Goal: Task Accomplishment & Management: Use online tool/utility

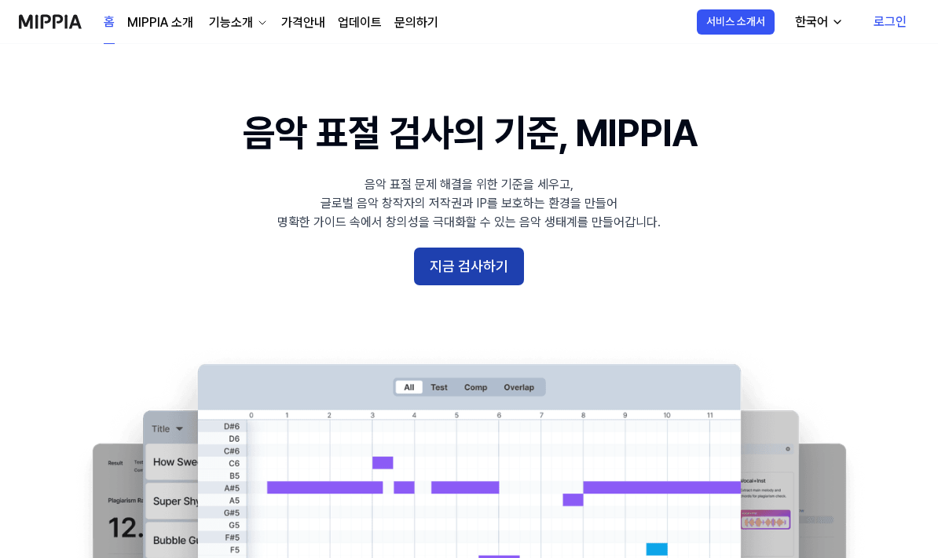
click at [485, 269] on button "지금 검사하기" at bounding box center [469, 266] width 110 height 38
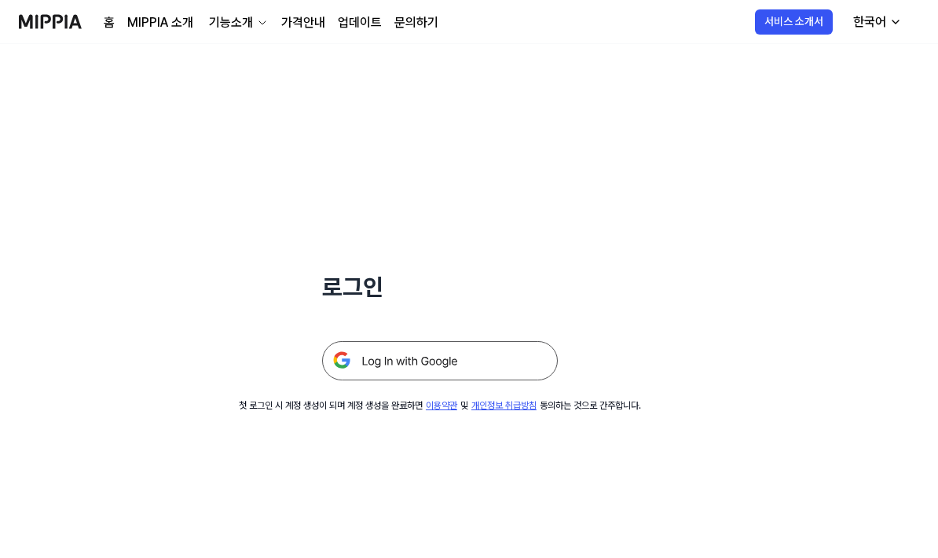
click at [449, 369] on img at bounding box center [440, 360] width 236 height 39
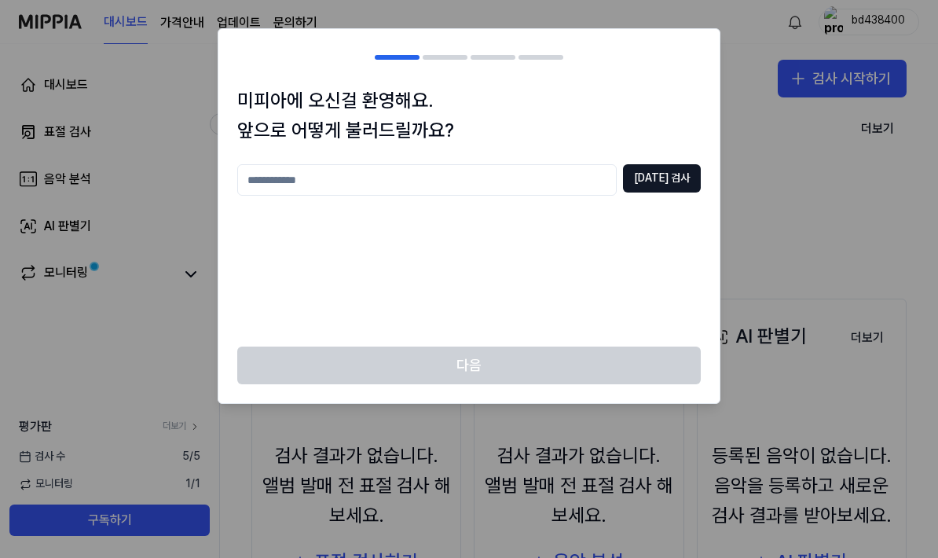
click at [603, 183] on input "text" at bounding box center [426, 179] width 379 height 31
type input "*****"
click at [669, 175] on button "중복 검사" at bounding box center [662, 178] width 78 height 28
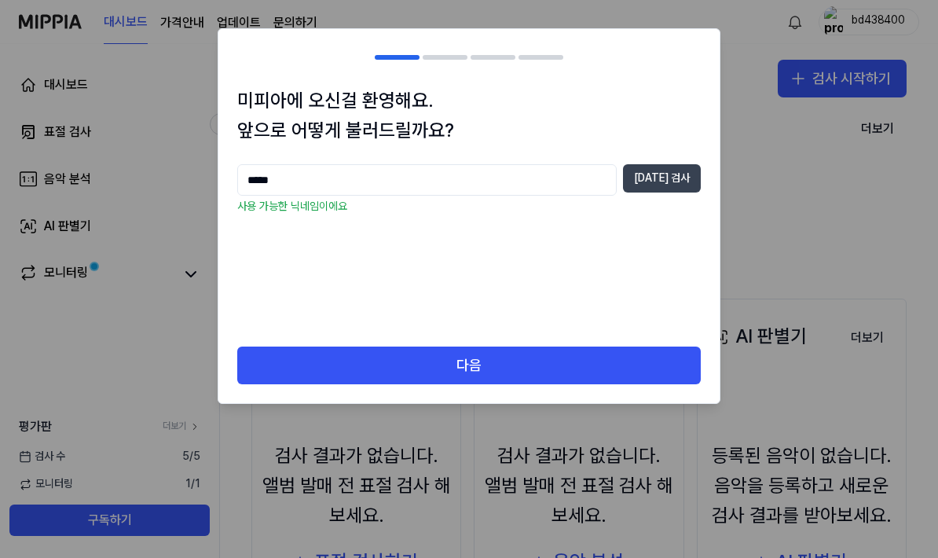
click at [547, 362] on button "다음" at bounding box center [469, 365] width 464 height 38
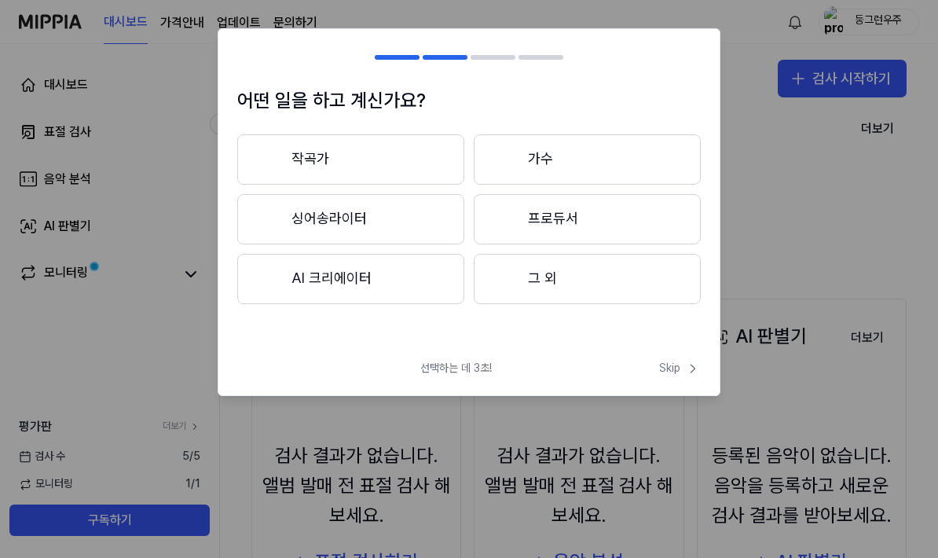
click at [614, 280] on button "그 외" at bounding box center [587, 279] width 227 height 50
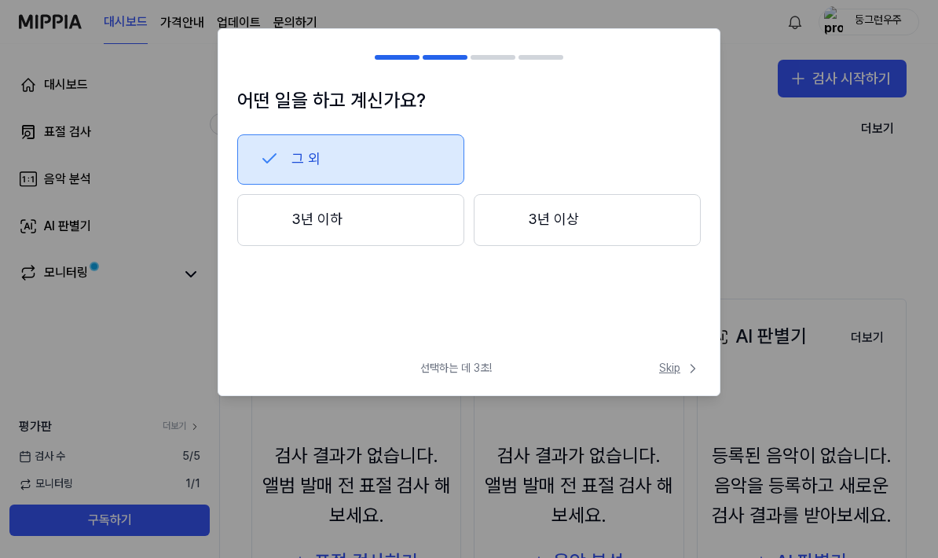
click at [682, 368] on span "Skip" at bounding box center [680, 369] width 42 height 16
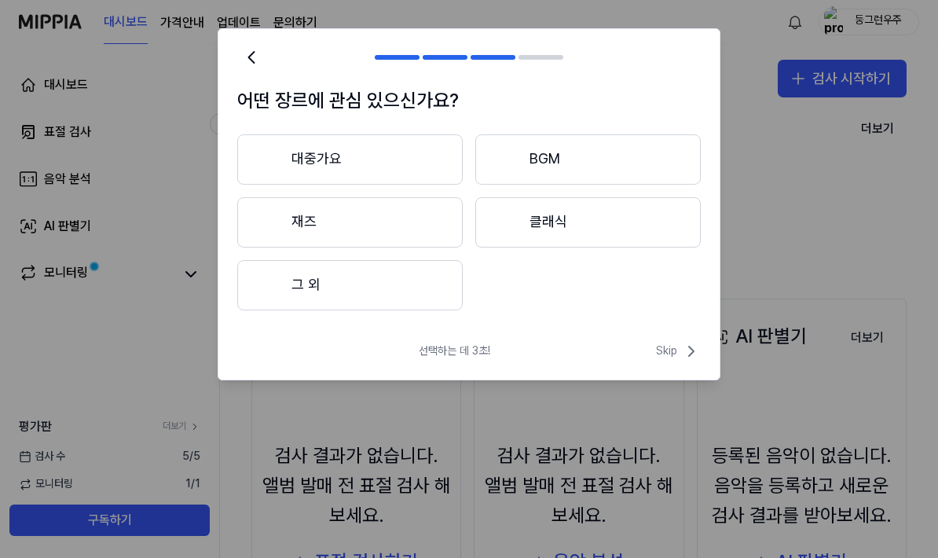
click at [673, 343] on span "Skip" at bounding box center [678, 351] width 45 height 19
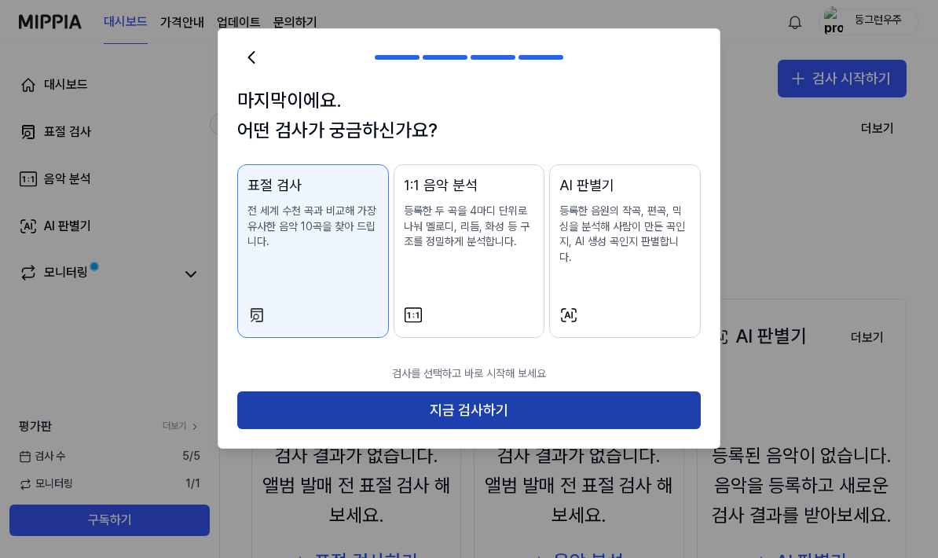
click at [637, 399] on button "지금 검사하기" at bounding box center [469, 410] width 464 height 38
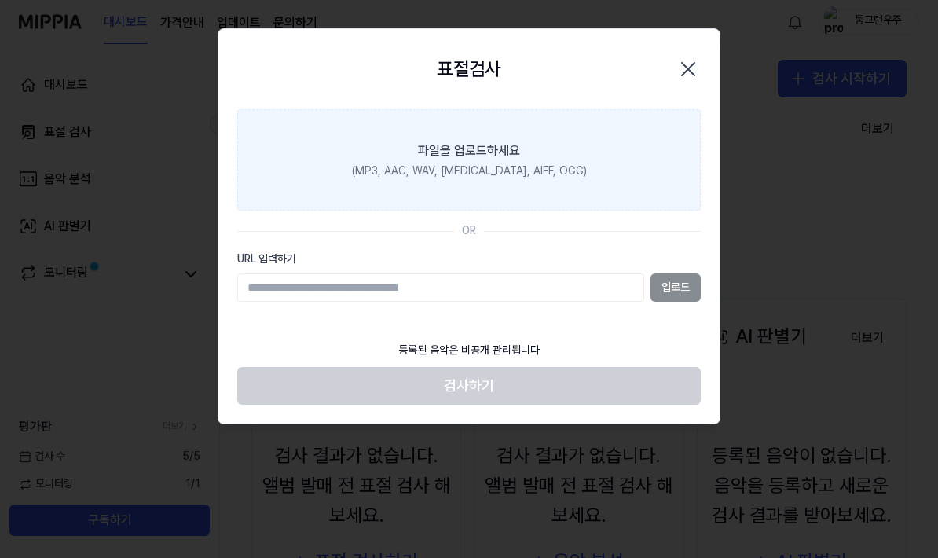
click at [544, 167] on div "(MP3, AAC, WAV, FLAC, AIFF, OGG)" at bounding box center [469, 171] width 235 height 16
click at [0, 0] on input "파일을 업로드하세요 (MP3, AAC, WAV, FLAC, AIFF, OGG)" at bounding box center [0, 0] width 0 height 0
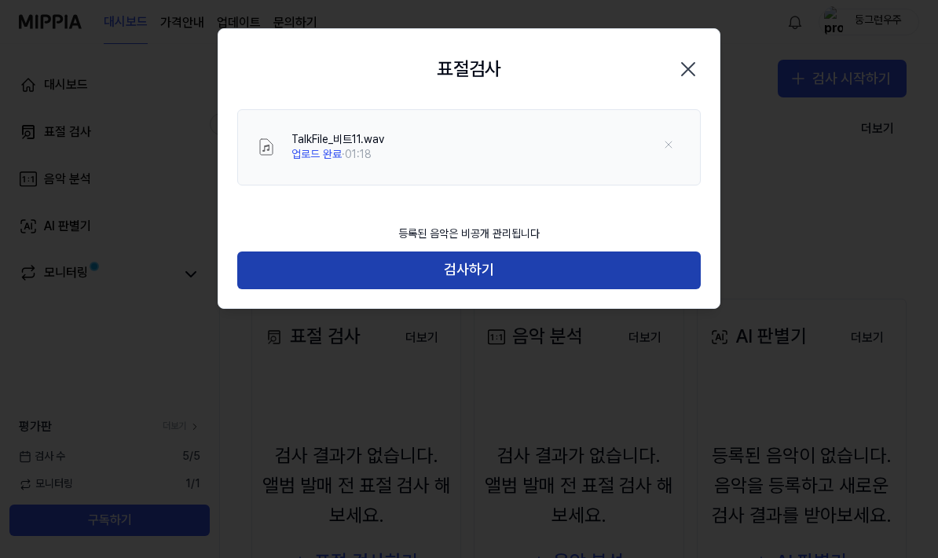
click at [536, 266] on button "검사하기" at bounding box center [469, 270] width 464 height 38
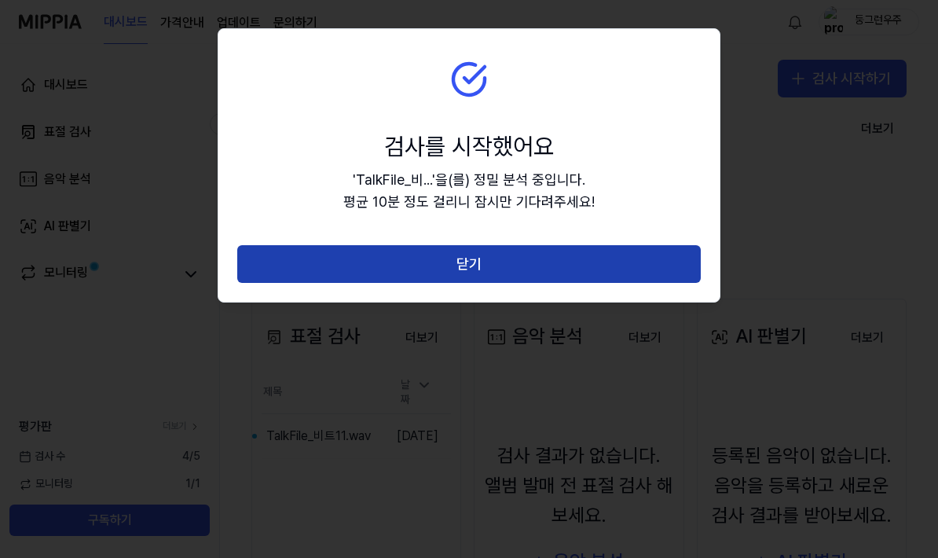
click at [582, 265] on button "닫기" at bounding box center [469, 264] width 464 height 38
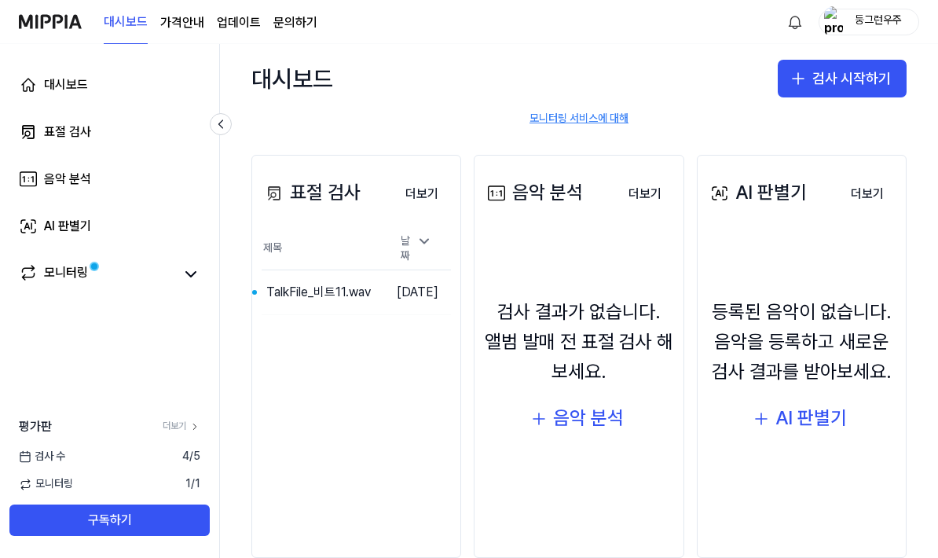
scroll to position [143, 0]
click at [336, 286] on button "이동하기" at bounding box center [353, 292] width 57 height 25
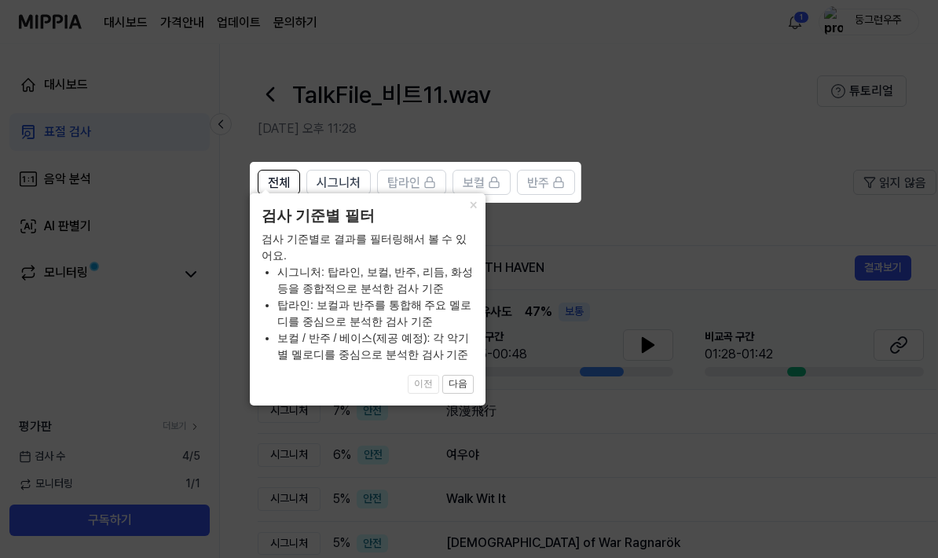
click at [763, 170] on icon at bounding box center [469, 279] width 938 height 558
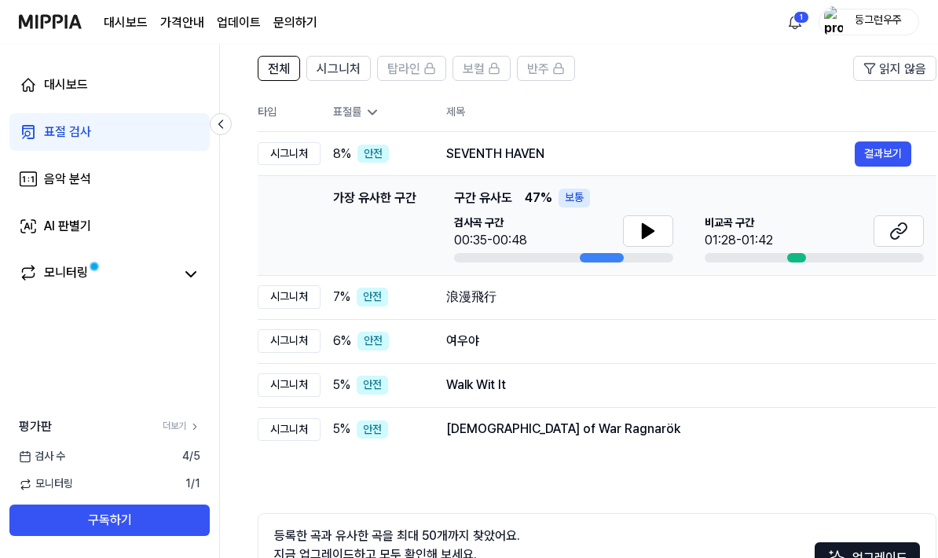
scroll to position [115, 0]
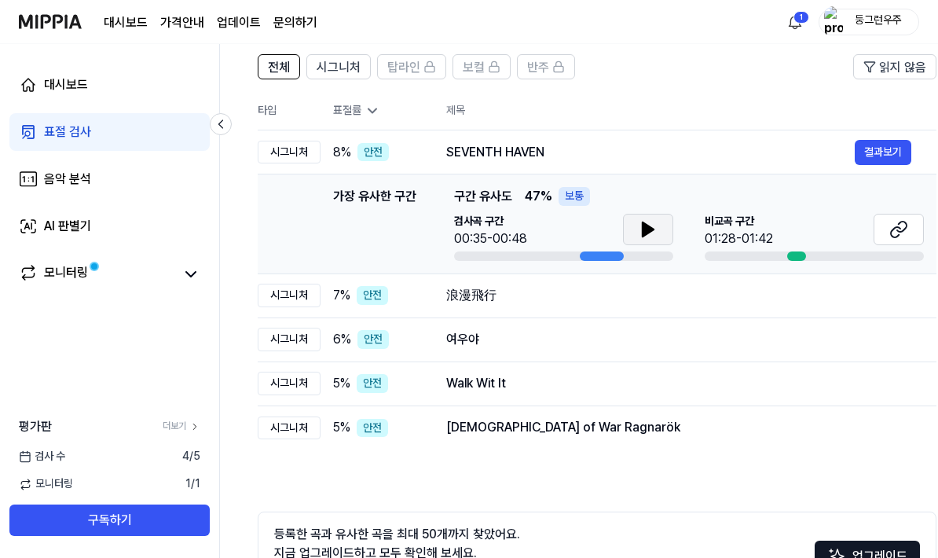
click at [659, 232] on button at bounding box center [648, 229] width 50 height 31
click at [898, 236] on icon at bounding box center [895, 232] width 9 height 10
click at [885, 302] on button "결과보기" at bounding box center [883, 295] width 57 height 25
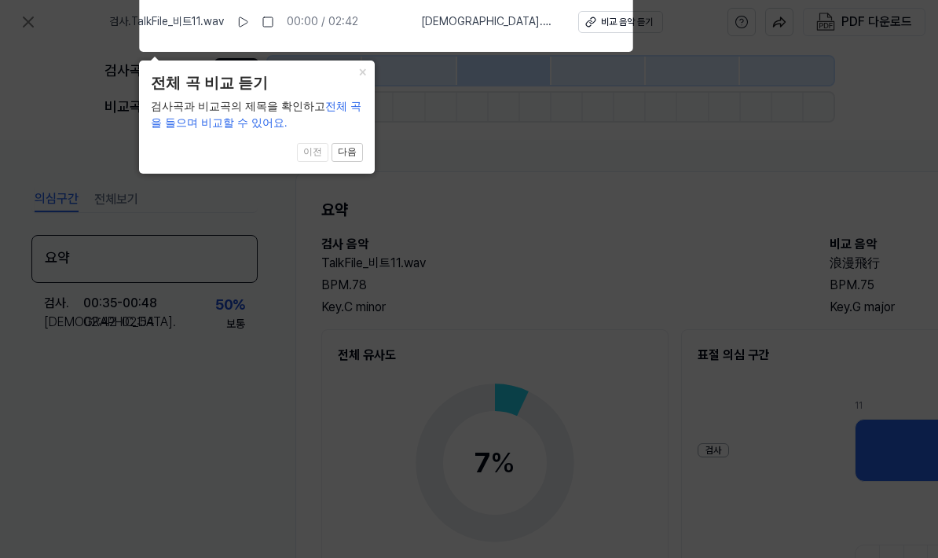
click at [353, 214] on icon at bounding box center [469, 275] width 938 height 566
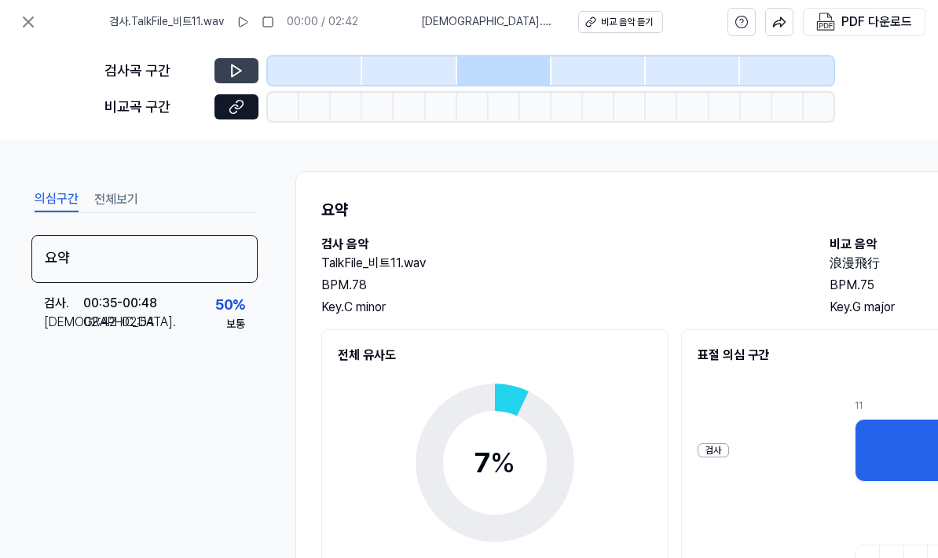
click at [237, 71] on icon at bounding box center [237, 71] width 16 height 16
click at [239, 79] on button at bounding box center [236, 70] width 44 height 25
click at [237, 71] on icon at bounding box center [237, 71] width 16 height 16
click at [13, 21] on button at bounding box center [28, 21] width 31 height 31
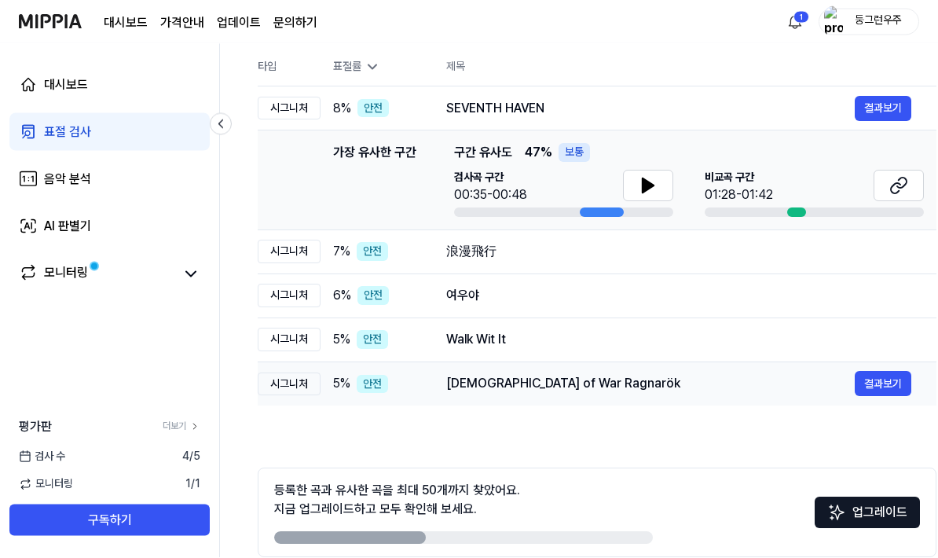
scroll to position [159, 0]
click at [282, 389] on div "시그니처" at bounding box center [289, 384] width 63 height 24
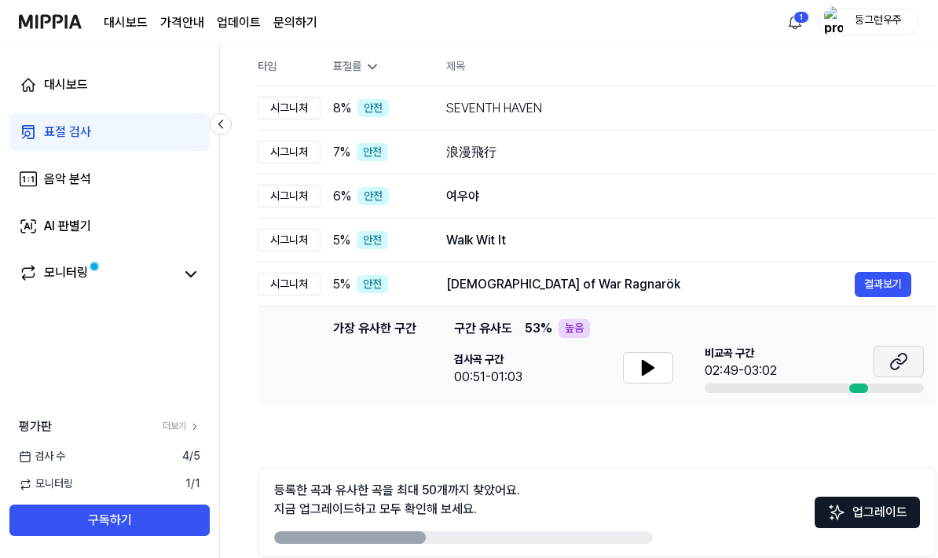
click at [897, 354] on icon at bounding box center [898, 361] width 19 height 19
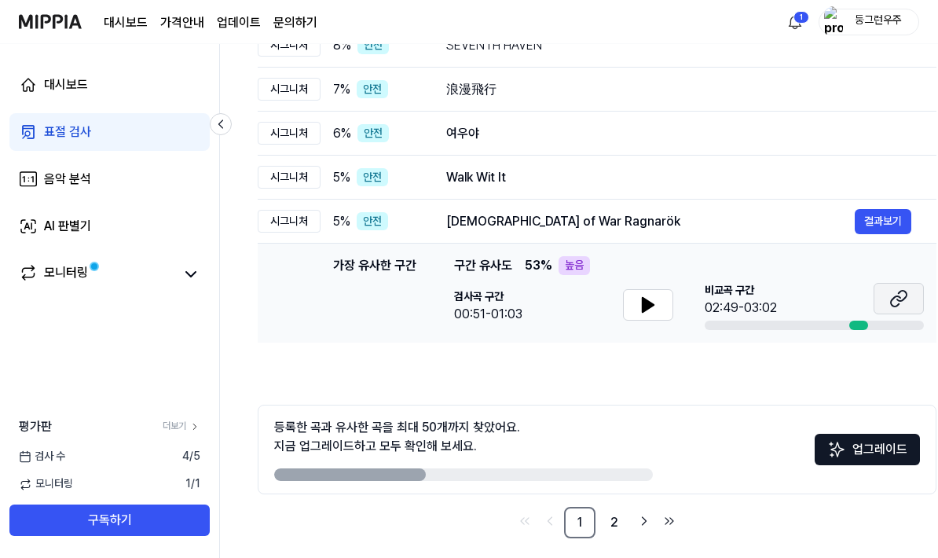
click at [905, 286] on button at bounding box center [899, 298] width 50 height 31
click at [266, 170] on div "시그니처" at bounding box center [289, 178] width 63 height 24
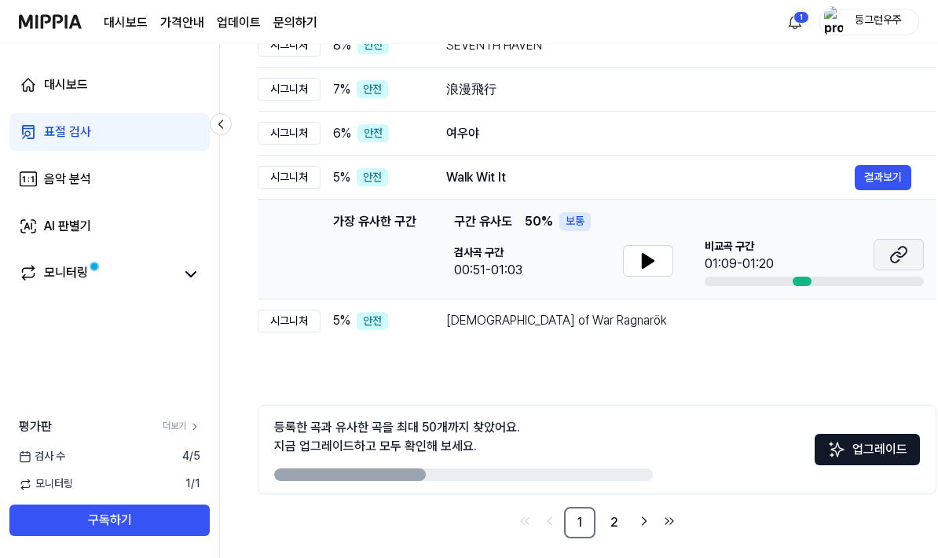
click at [912, 252] on button at bounding box center [899, 254] width 50 height 31
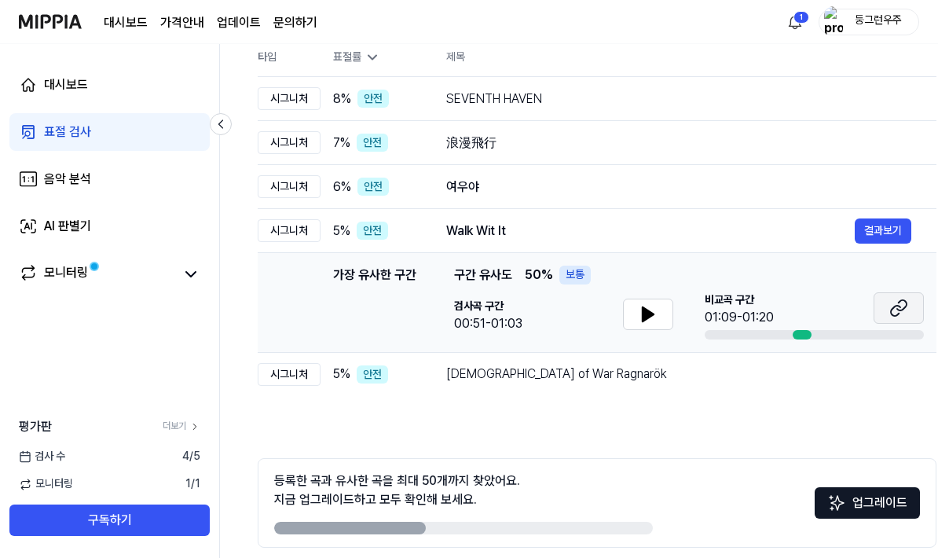
scroll to position [156, 0]
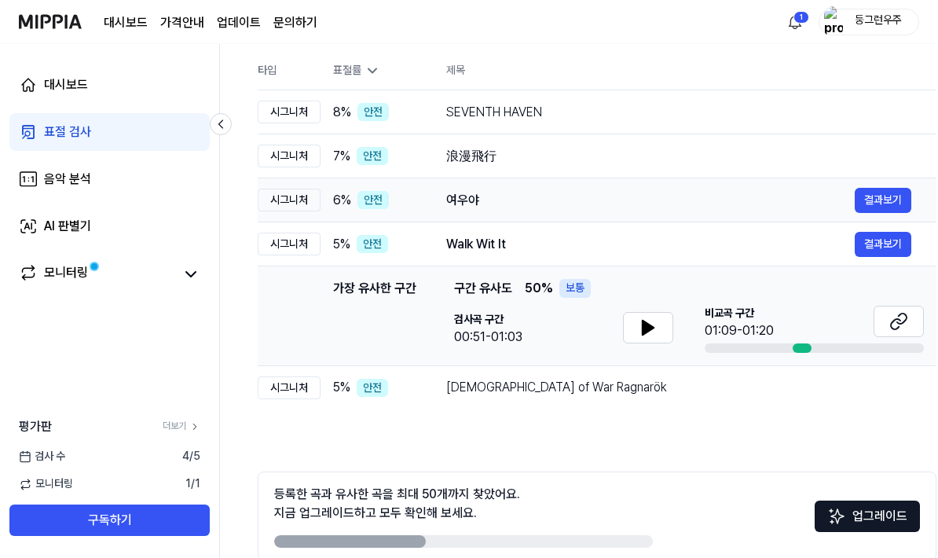
click at [291, 194] on div "시그니처" at bounding box center [289, 201] width 63 height 24
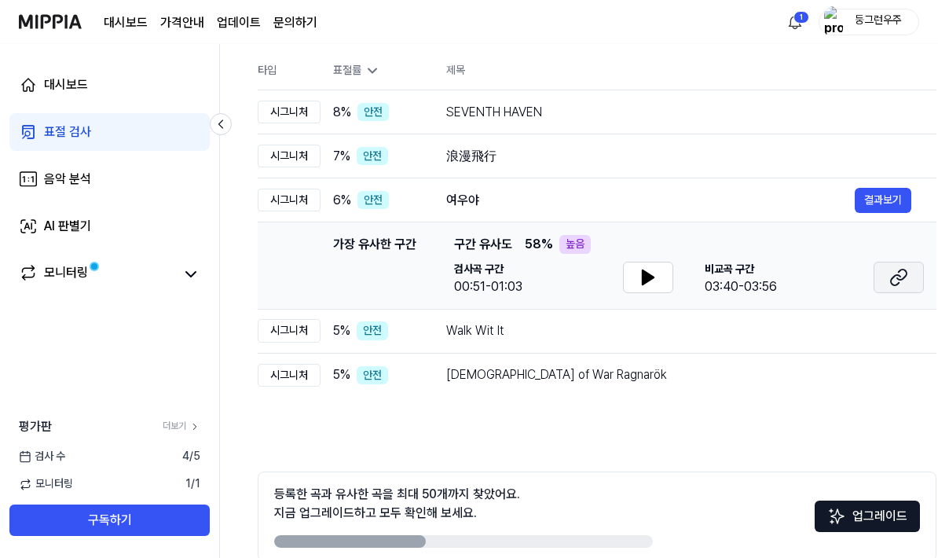
click at [896, 278] on icon at bounding box center [898, 277] width 19 height 19
click at [284, 155] on div "시그니처" at bounding box center [289, 157] width 63 height 24
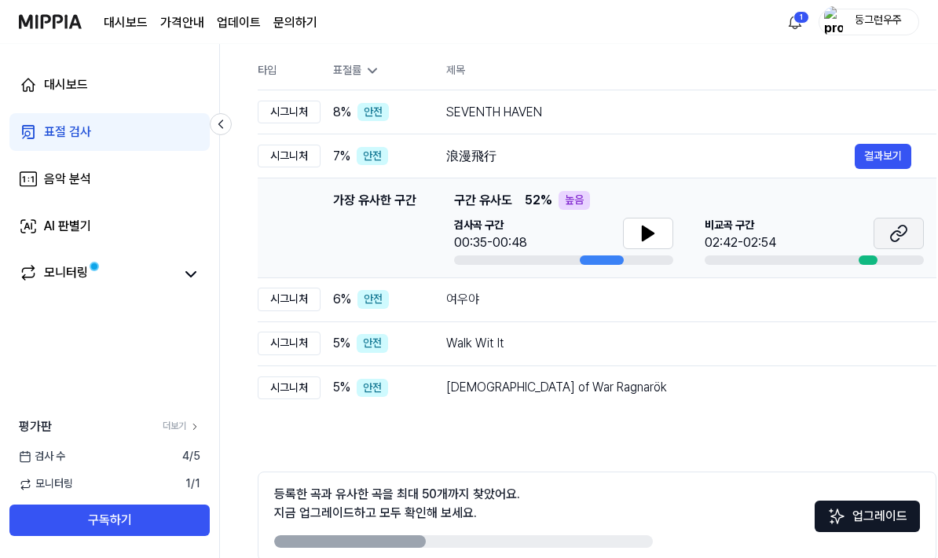
click at [900, 239] on icon at bounding box center [895, 236] width 9 height 10
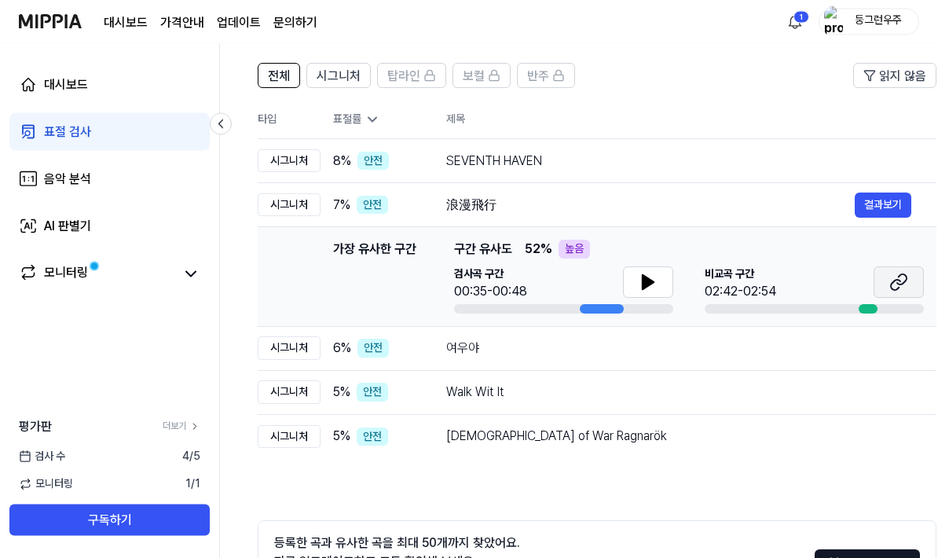
scroll to position [77, 0]
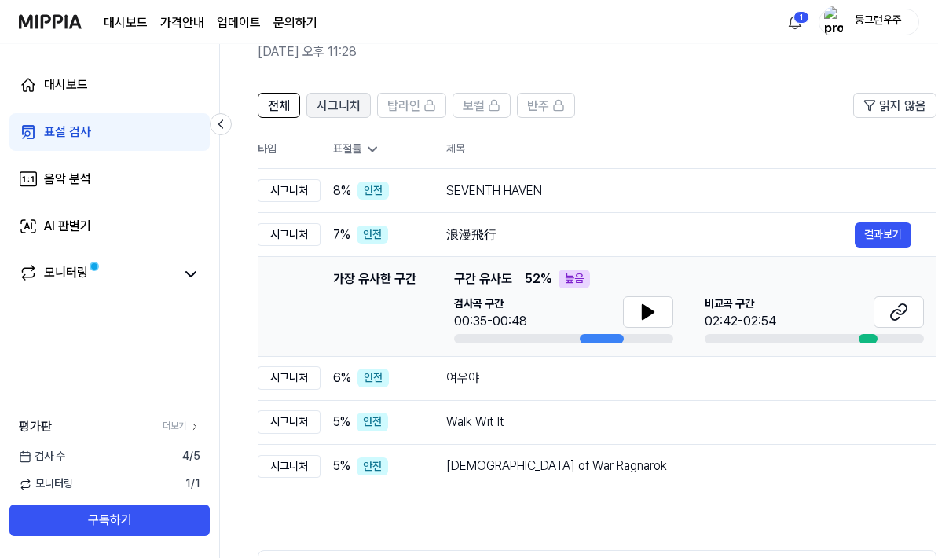
click at [327, 106] on span "시그니처" at bounding box center [339, 106] width 44 height 19
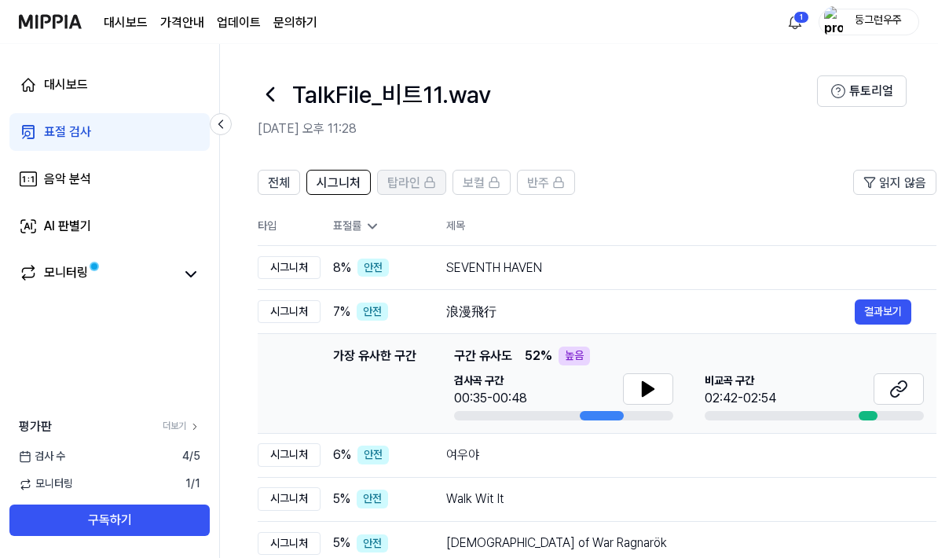
click at [410, 177] on span "탑라인" at bounding box center [403, 183] width 33 height 19
click at [277, 186] on span "전체" at bounding box center [279, 183] width 22 height 19
click at [173, 360] on div "대시보드 표절 검사 음악 분석 AI 판별기 모니터링 평가판 더보기 검사 수 4 / 5 모니터링 1 / 1 구독하기" at bounding box center [110, 301] width 220 height 514
click at [103, 356] on div "대시보드 표절 검사 음악 분석 AI 판별기 모니터링 평가판 더보기 검사 수 4 / 5 모니터링 1 / 1 구독하기" at bounding box center [110, 301] width 220 height 514
